Goal: Task Accomplishment & Management: Manage account settings

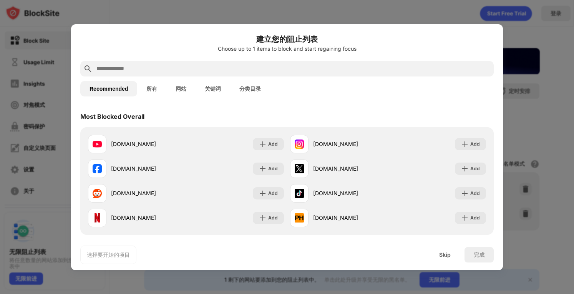
click at [262, 58] on div "建立您的阻止列表 Choose up to 1 items to block and start regaining focus" at bounding box center [286, 47] width 413 height 28
drag, startPoint x: 178, startPoint y: 60, endPoint x: 178, endPoint y: 68, distance: 7.7
click at [178, 68] on input "text" at bounding box center [293, 68] width 395 height 9
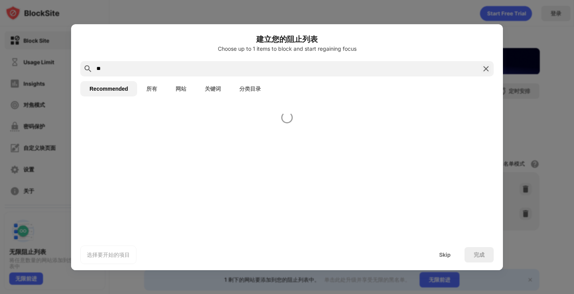
type input "**"
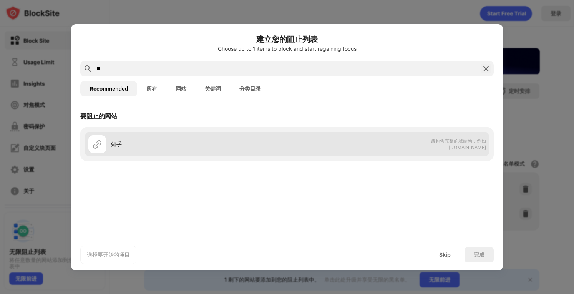
click at [443, 144] on span "请包含完整的域结构，例如 [DOMAIN_NAME]" at bounding box center [446, 144] width 79 height 12
click at [141, 149] on div "知乎" at bounding box center [187, 144] width 199 height 18
click at [487, 142] on div "知乎 请包含完整的域结构，例如 [DOMAIN_NAME]" at bounding box center [287, 144] width 404 height 25
drag, startPoint x: 459, startPoint y: 138, endPoint x: 257, endPoint y: 149, distance: 202.0
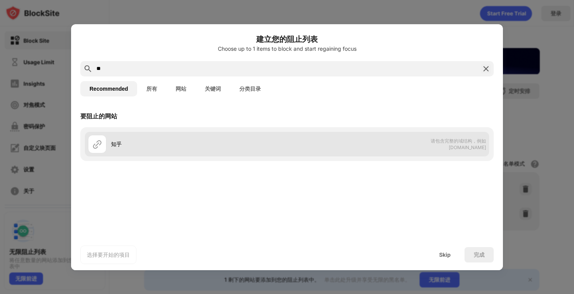
click at [257, 149] on div "知乎" at bounding box center [187, 144] width 199 height 18
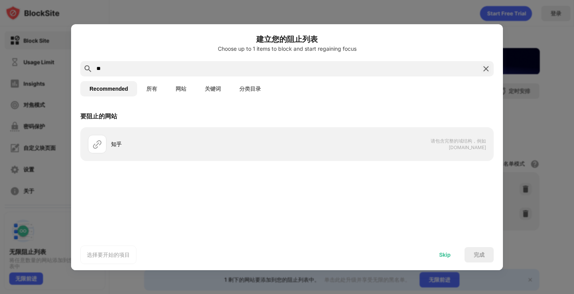
click at [440, 250] on div "Skip" at bounding box center [445, 254] width 30 height 15
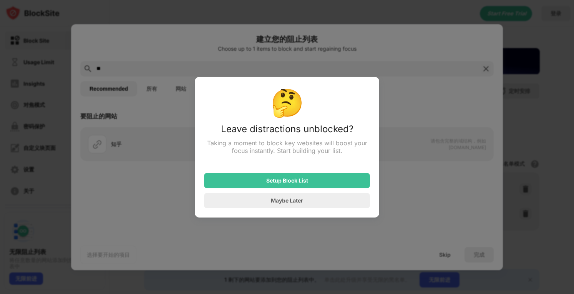
click at [265, 129] on div "Leave distractions unblocked?" at bounding box center [287, 131] width 166 height 16
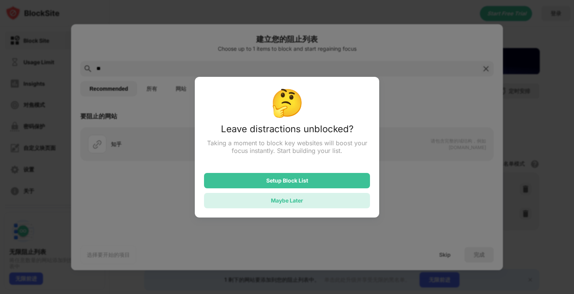
click at [285, 202] on div "Maybe Later" at bounding box center [287, 200] width 32 height 7
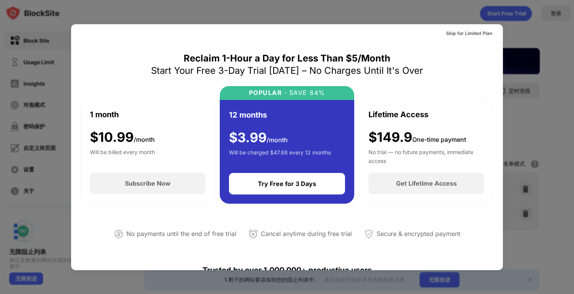
click at [549, 83] on div at bounding box center [287, 147] width 574 height 294
click at [248, 196] on div "12 months $ 3.99 /month Will be charged $47.88 every 12 months Try Free for 3 D…" at bounding box center [287, 152] width 135 height 104
click at [159, 195] on div "1 month $ 10.99 /month Will be billed every month Subscribe Now" at bounding box center [147, 151] width 135 height 105
click at [228, 66] on div "Start Your Free 3-Day Trial [DATE] – No Charges Until It's Over" at bounding box center [287, 71] width 272 height 12
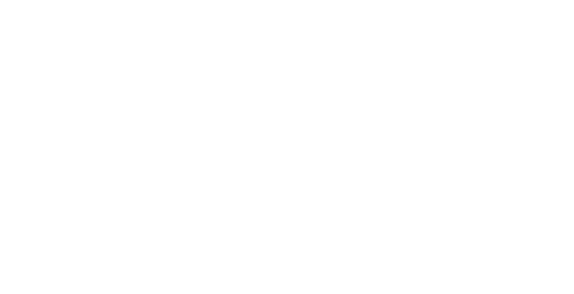
click at [298, 3] on html at bounding box center [287, 1] width 574 height 3
